Goal: Check status: Check status

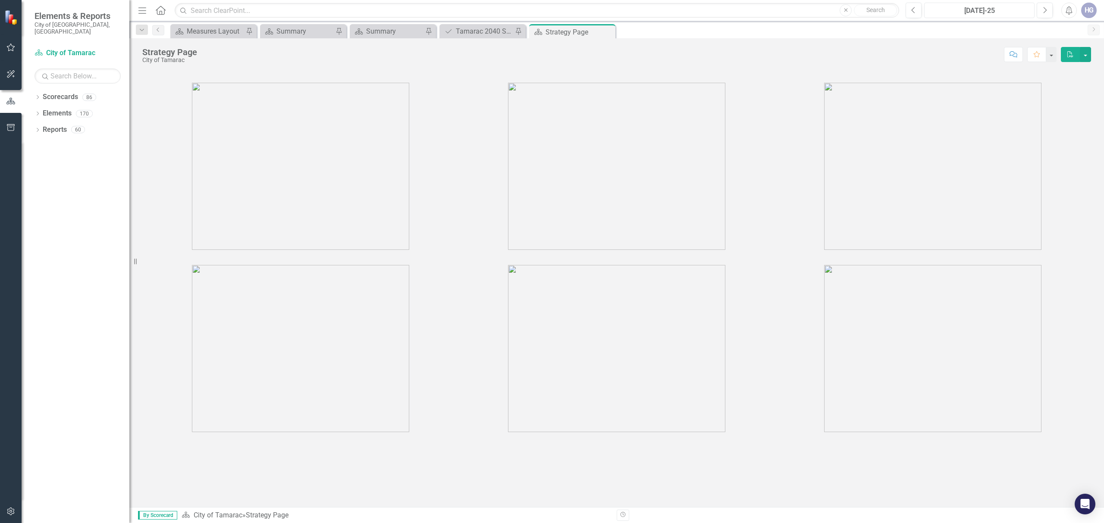
click at [967, 13] on div "[DATE]-25" at bounding box center [979, 11] width 104 height 10
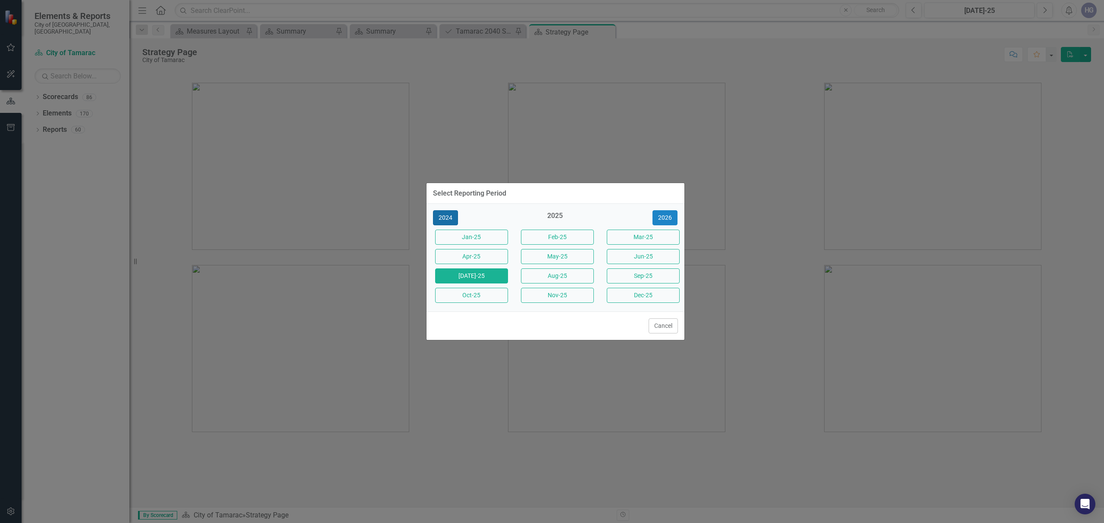
click at [444, 219] on button "2024" at bounding box center [445, 217] width 25 height 15
click at [444, 219] on button "2023" at bounding box center [445, 217] width 25 height 15
click at [444, 219] on button "2022" at bounding box center [445, 217] width 25 height 15
click at [423, 232] on div "Select Reporting Period 2021 2022 [DATE]-22 Feb-22 Mar-22 Apr-22 May-22 Jun-22 …" at bounding box center [552, 261] width 1104 height 523
click at [445, 218] on button "2021" at bounding box center [445, 217] width 25 height 15
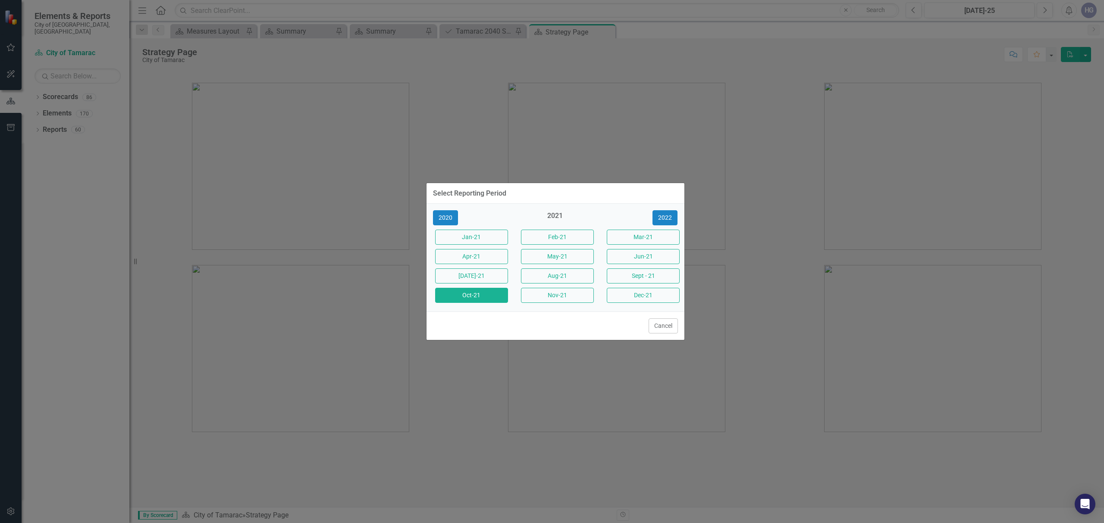
click at [486, 297] on button "Oct-21" at bounding box center [471, 295] width 73 height 15
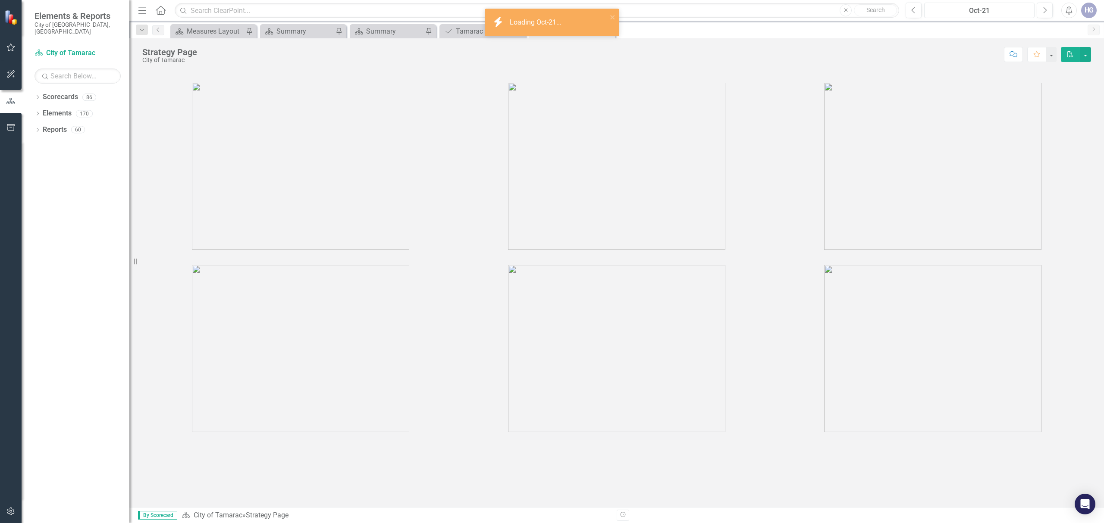
click at [986, 14] on div "Oct-21" at bounding box center [979, 11] width 104 height 10
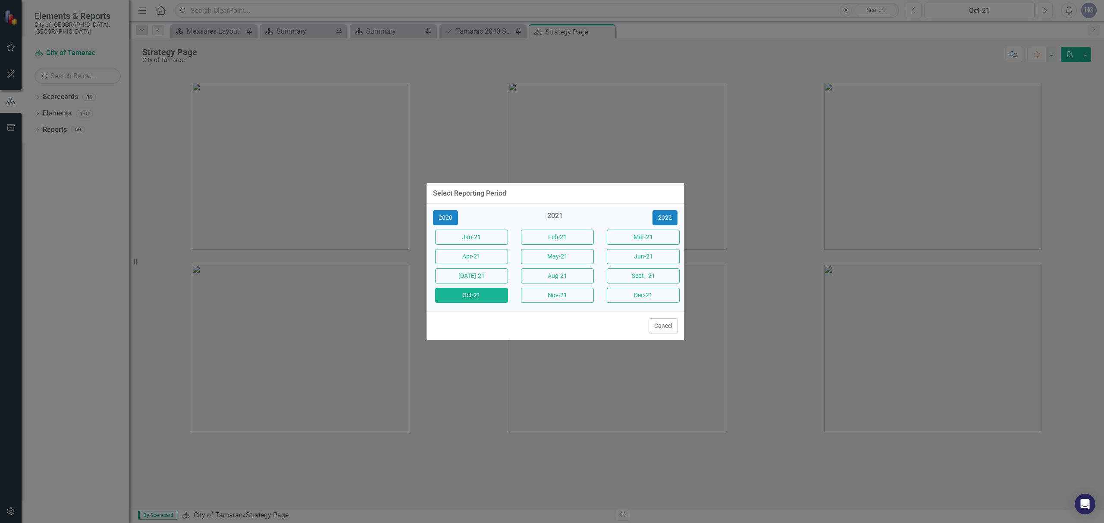
click at [709, 37] on div "Select Reporting Period 2020 2021 [DATE]-21 Feb-21 Mar-21 Apr-21 May-21 Jun-21 …" at bounding box center [552, 261] width 1104 height 523
click at [656, 329] on button "Cancel" at bounding box center [662, 326] width 29 height 15
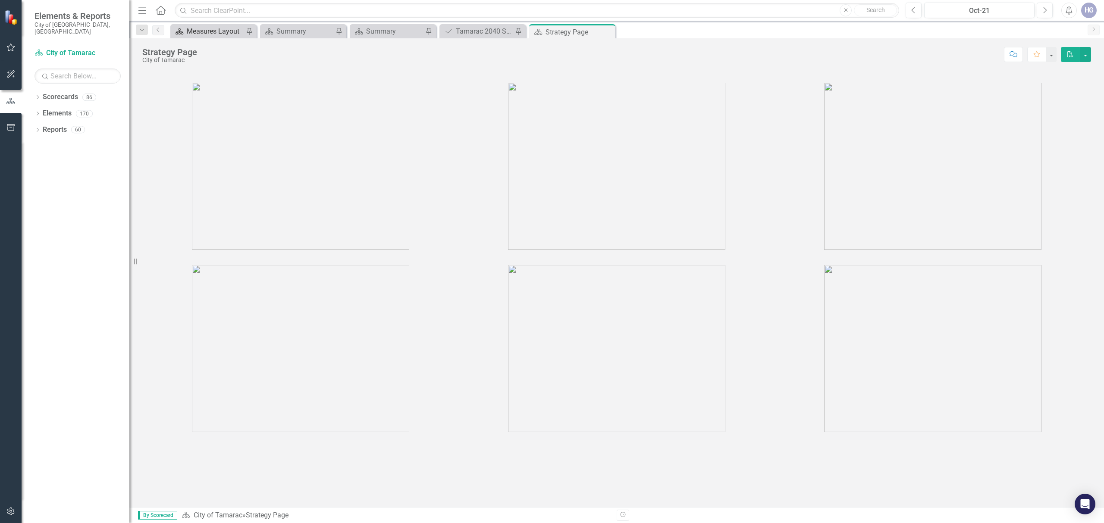
click at [219, 31] on div "Measures Layout" at bounding box center [215, 31] width 57 height 11
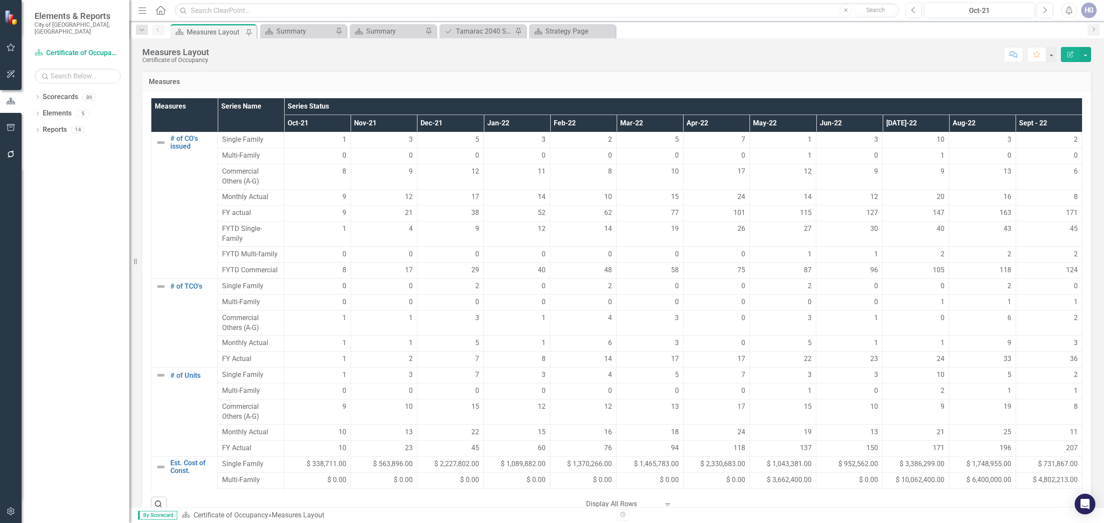
click at [778, 63] on div "Measures Layout Certificate of Occupancy Score: N/A Oct-21 Completed Comment Fa…" at bounding box center [616, 51] width 974 height 26
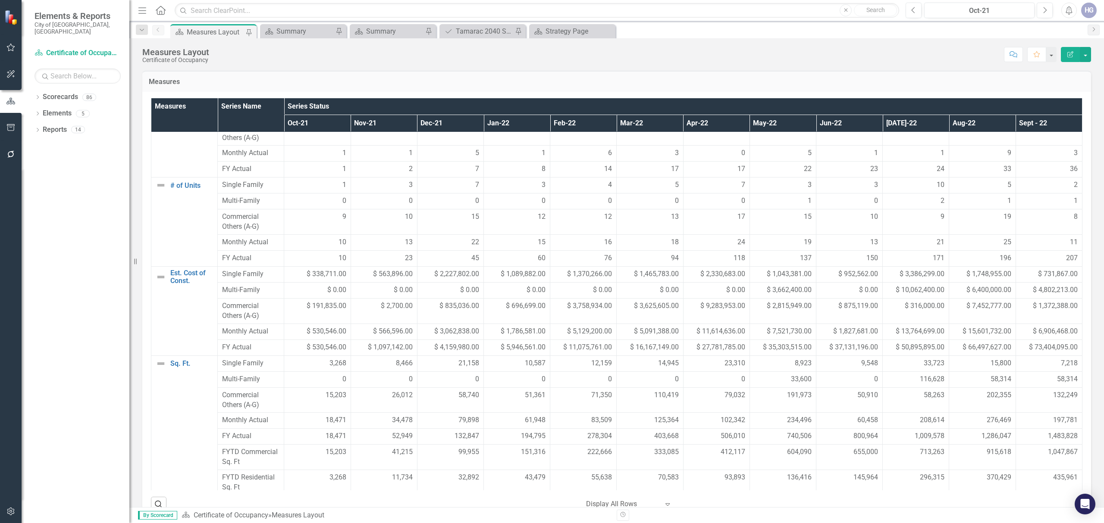
scroll to position [199, 0]
click at [999, 14] on div "Oct-21" at bounding box center [979, 11] width 104 height 10
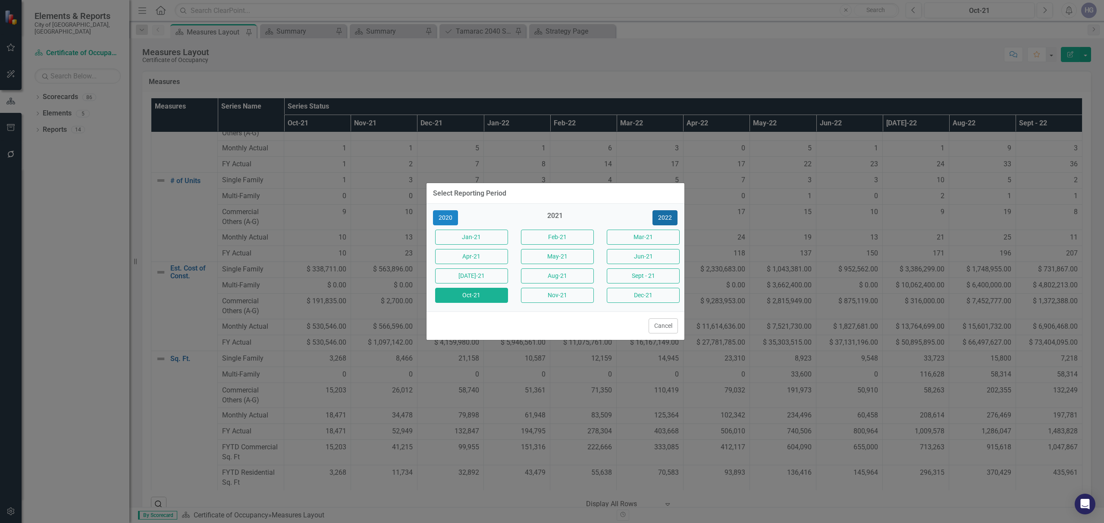
click at [665, 216] on button "2022" at bounding box center [664, 217] width 25 height 15
click at [464, 291] on button "Oct-22" at bounding box center [471, 295] width 73 height 15
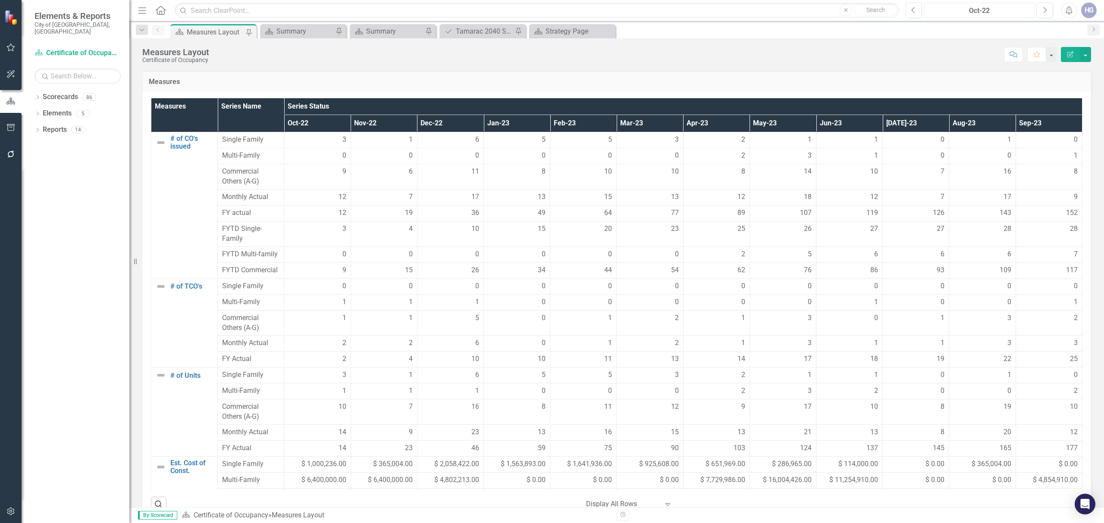
click at [971, 16] on div "Oct-22" at bounding box center [979, 11] width 104 height 10
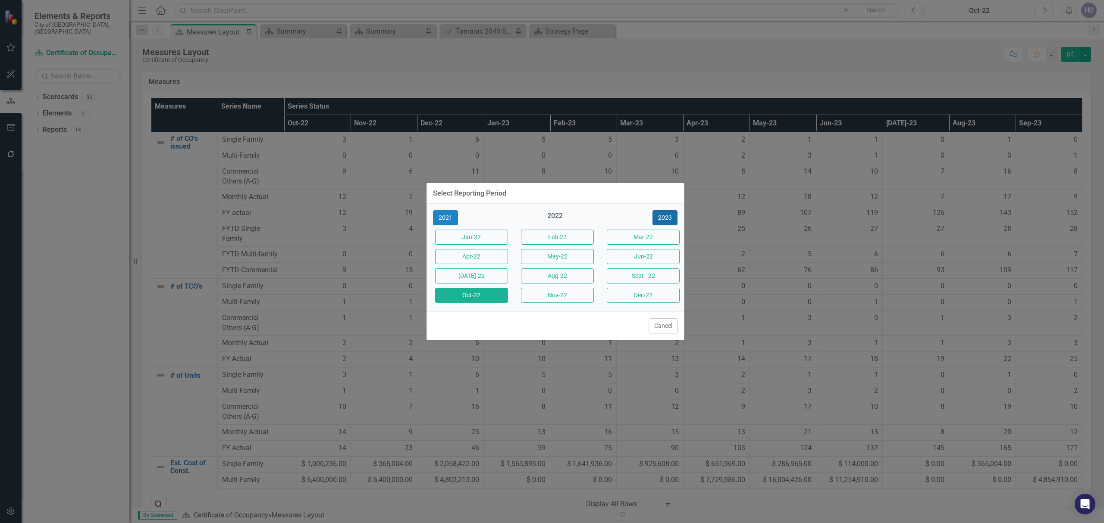
click at [660, 216] on button "2023" at bounding box center [664, 217] width 25 height 15
click at [464, 297] on button "Oct-23" at bounding box center [471, 295] width 73 height 15
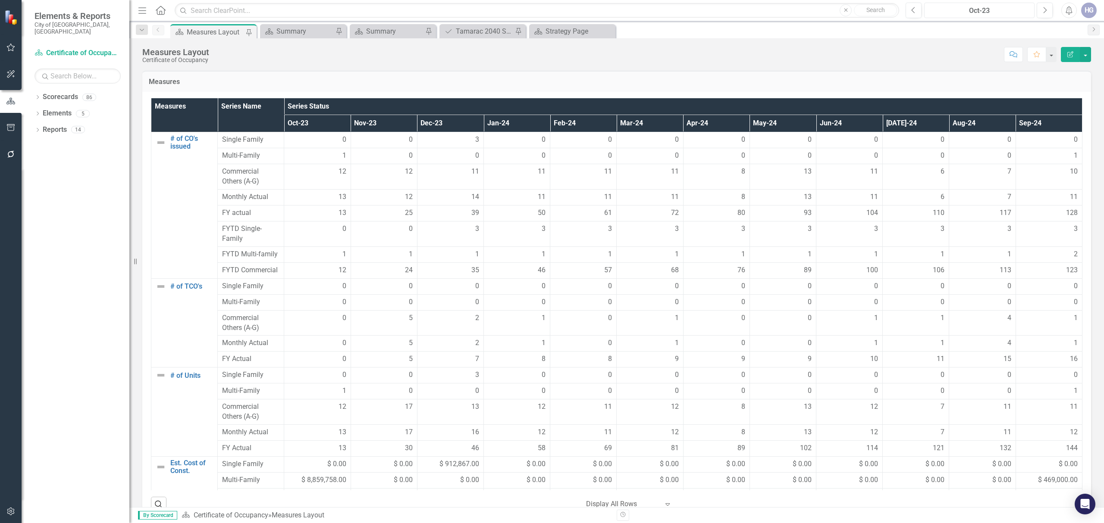
click at [1012, 15] on div "Oct-23" at bounding box center [979, 11] width 104 height 10
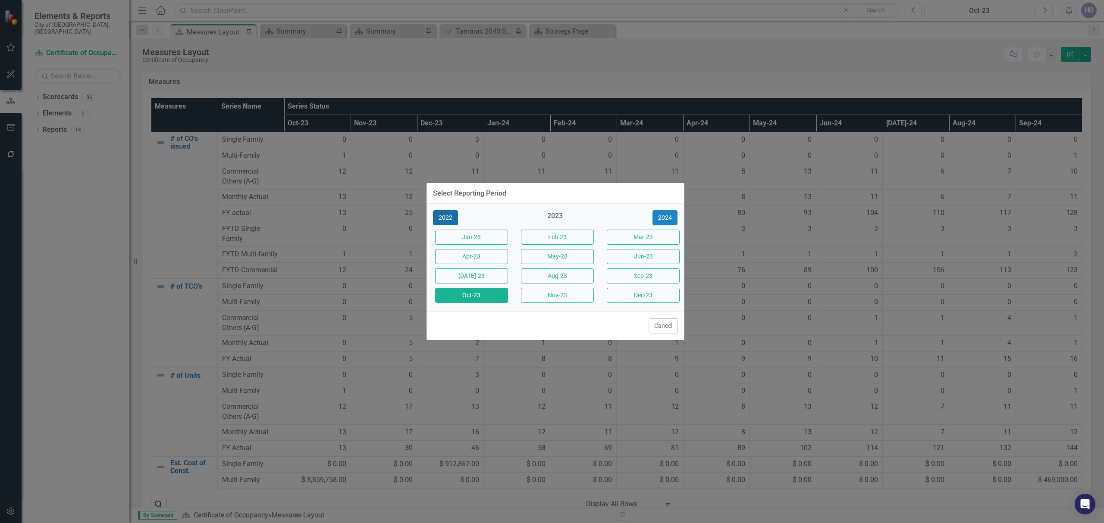
click at [450, 213] on button "2022" at bounding box center [445, 217] width 25 height 15
click at [471, 296] on button "Oct-22" at bounding box center [471, 295] width 73 height 15
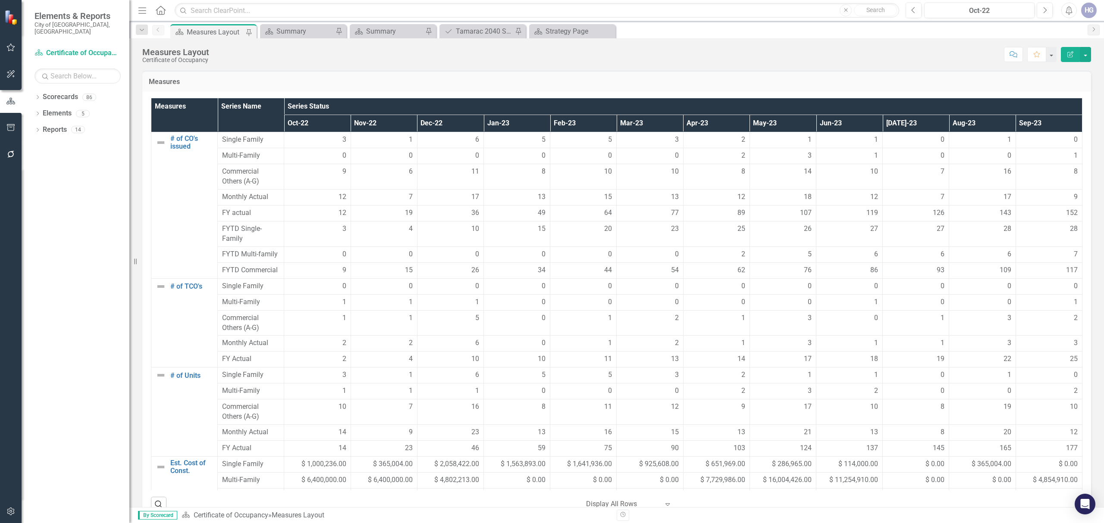
click at [902, 43] on div "Measures Layout Certificate of Occupancy Score: N/A Oct-22 Completed Comment Fa…" at bounding box center [616, 51] width 974 height 26
